Goal: Complete application form

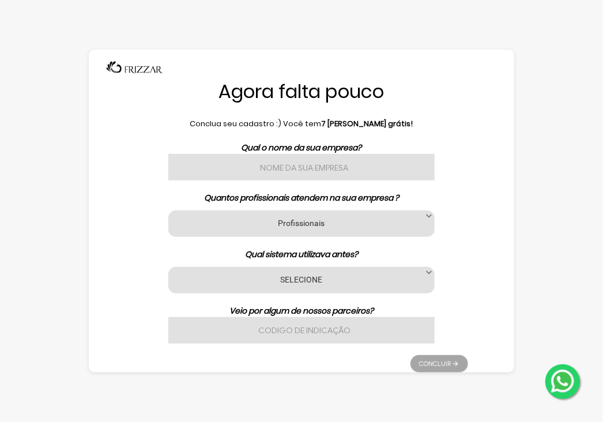
click at [299, 172] on input "text" at bounding box center [301, 167] width 266 height 27
type input "studio elza laurindo"
click at [323, 218] on label "Profissionais" at bounding box center [301, 222] width 237 height 11
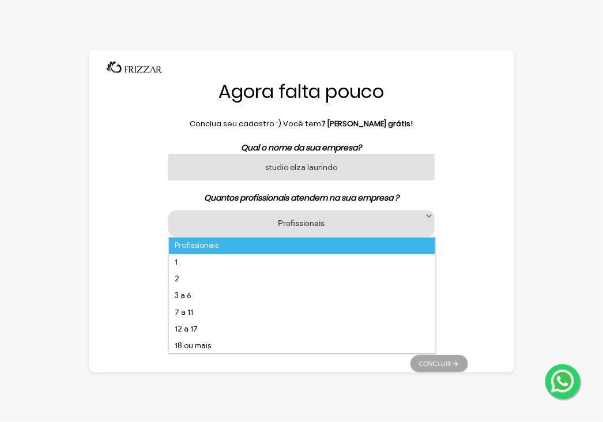
scroll to position [7, 49]
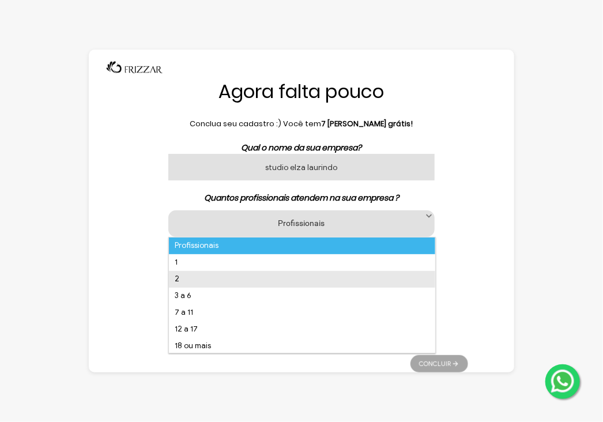
click at [186, 278] on li "2" at bounding box center [302, 279] width 266 height 17
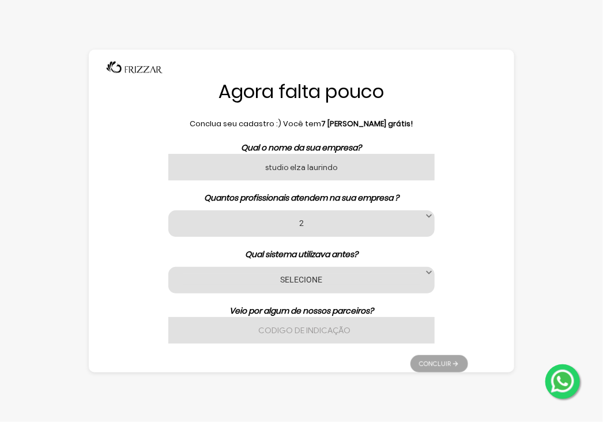
click at [425, 215] on span at bounding box center [429, 216] width 12 height 12
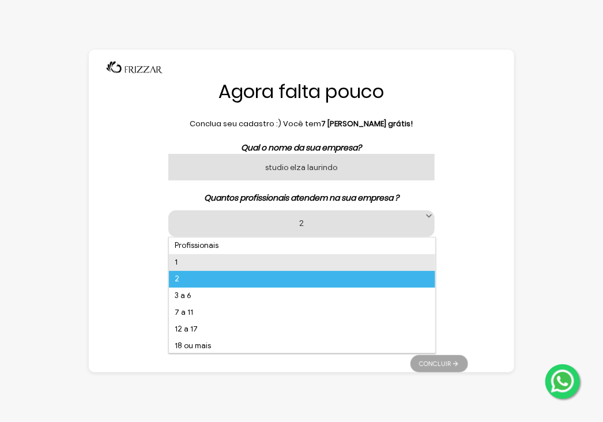
click at [262, 262] on li "1" at bounding box center [302, 262] width 266 height 17
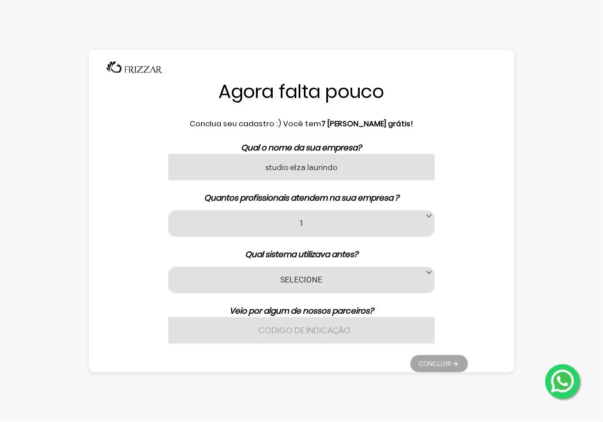
click at [285, 275] on label "SELECIONE" at bounding box center [301, 279] width 237 height 11
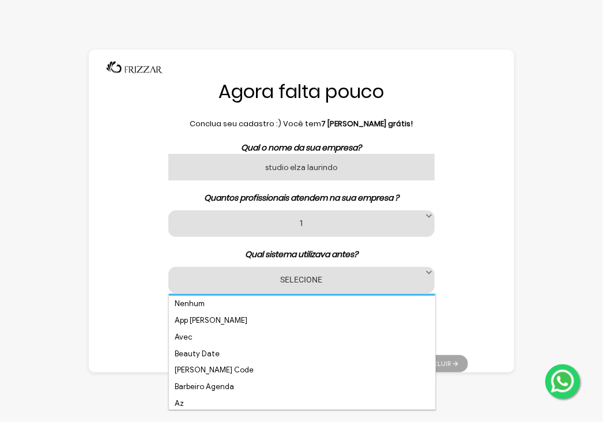
scroll to position [0, 0]
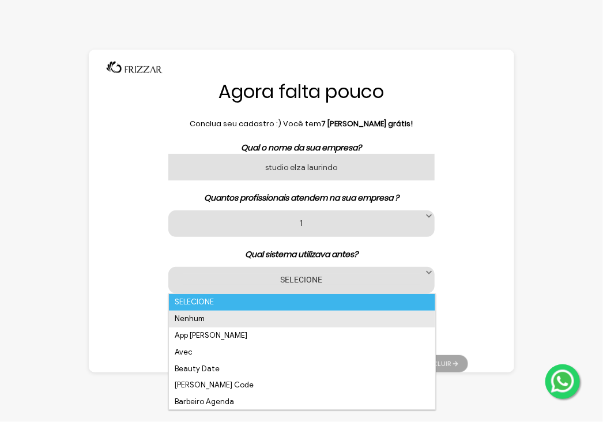
click at [283, 324] on li "Nenhum" at bounding box center [302, 319] width 266 height 17
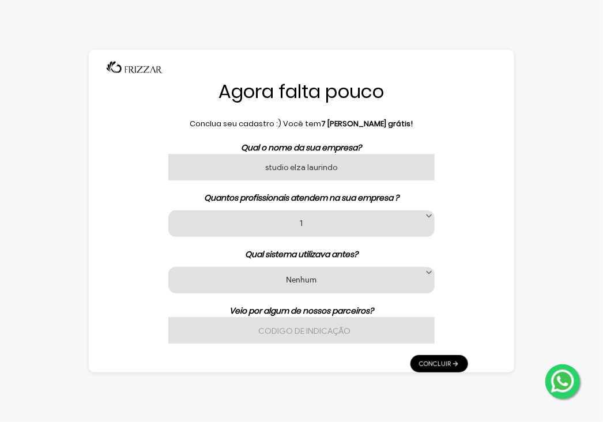
click at [280, 330] on input "text" at bounding box center [301, 330] width 266 height 27
click at [445, 357] on link "Concluir" at bounding box center [439, 363] width 58 height 17
